Goal: Find specific page/section: Locate a particular part of the current website

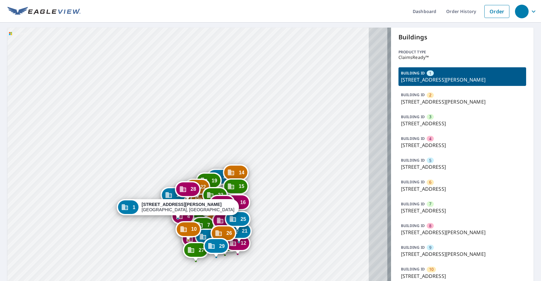
drag, startPoint x: 169, startPoint y: 198, endPoint x: 150, endPoint y: 53, distance: 146.1
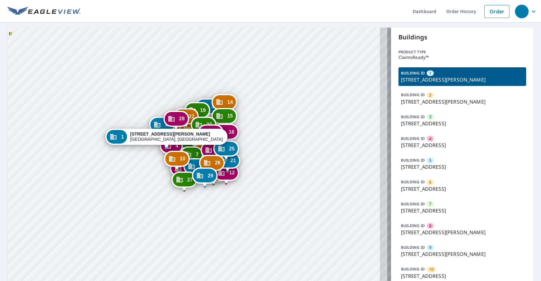
drag, startPoint x: 287, startPoint y: 202, endPoint x: 261, endPoint y: 149, distance: 59.4
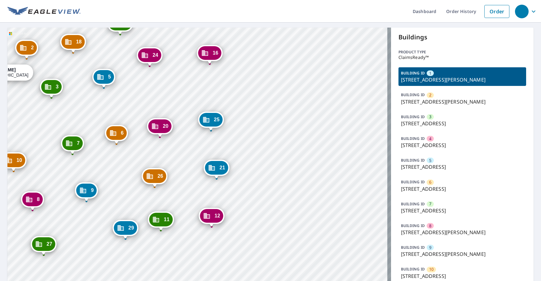
click at [444, 76] on p "[STREET_ADDRESS][PERSON_NAME]" at bounding box center [462, 79] width 123 height 7
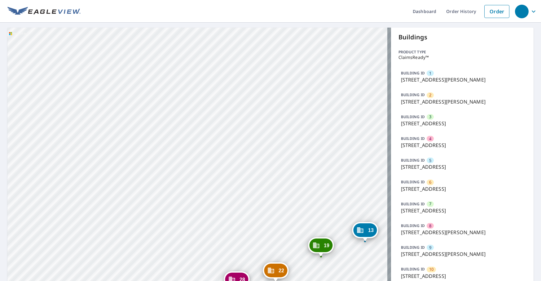
click at [436, 78] on p "[STREET_ADDRESS][PERSON_NAME]" at bounding box center [462, 79] width 123 height 7
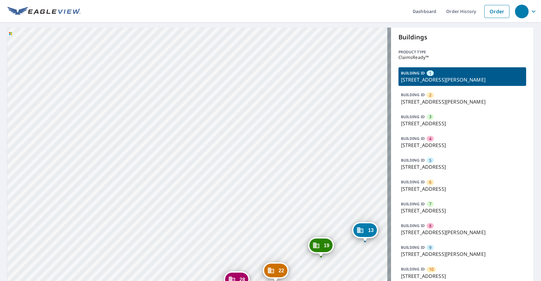
drag, startPoint x: 263, startPoint y: 164, endPoint x: 241, endPoint y: 45, distance: 121.3
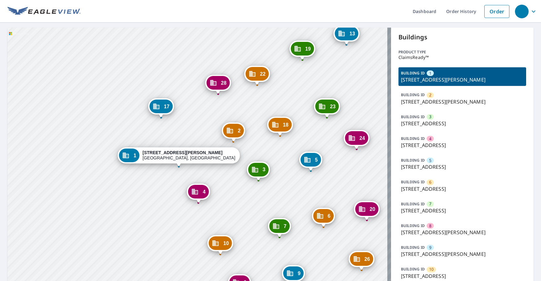
drag, startPoint x: 191, startPoint y: 215, endPoint x: 194, endPoint y: 136, distance: 78.8
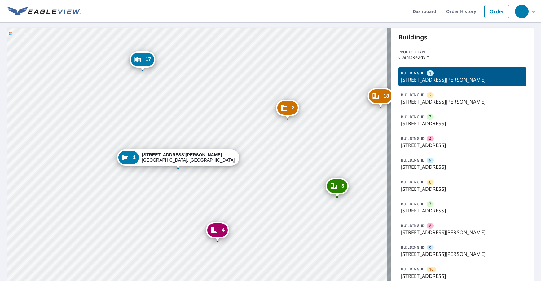
click at [442, 203] on div "BUILDING ID 7 [STREET_ADDRESS]" at bounding box center [463, 207] width 128 height 19
